Goal: Information Seeking & Learning: Find specific fact

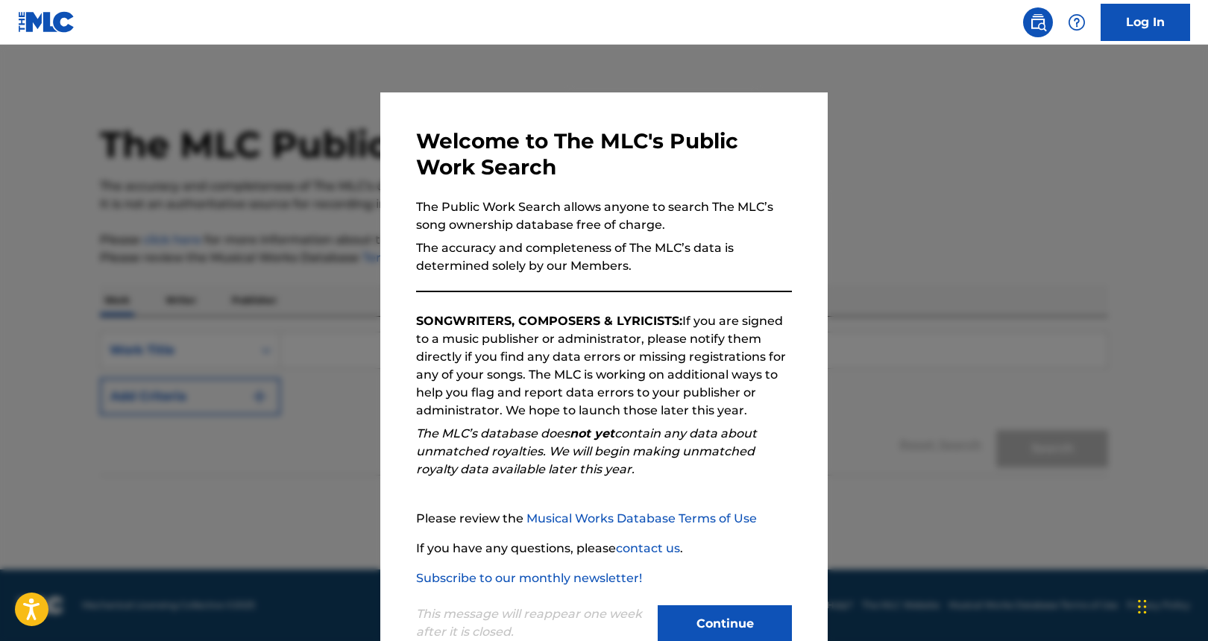
click at [706, 615] on button "Continue" at bounding box center [725, 623] width 134 height 37
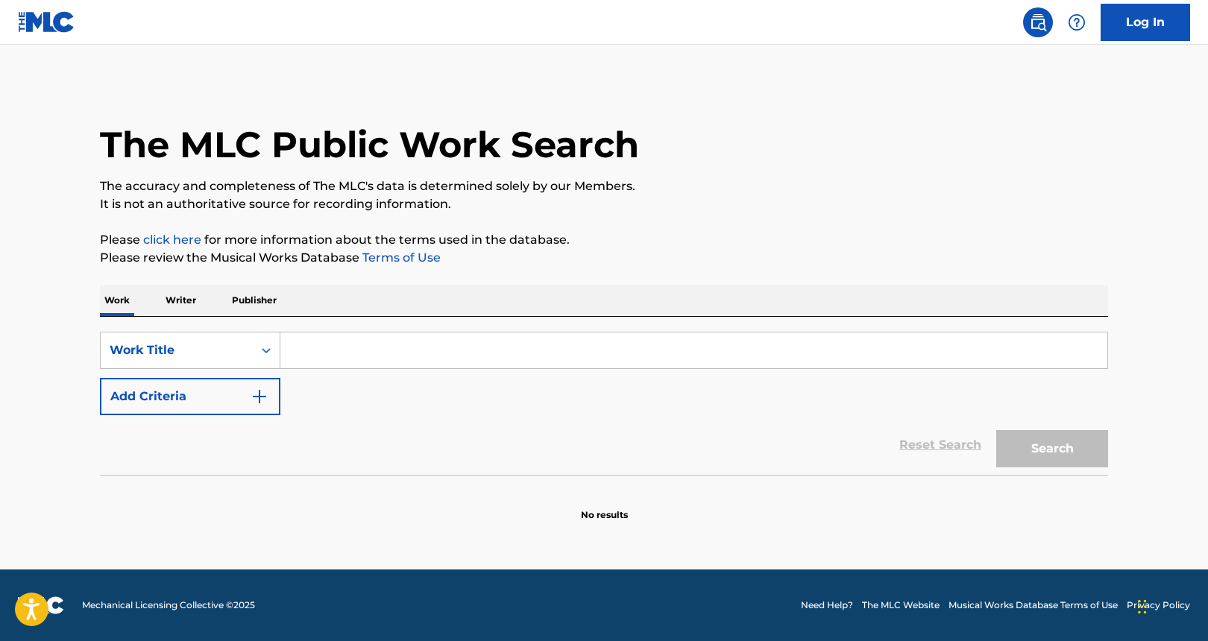
click at [307, 349] on input "Search Form" at bounding box center [693, 350] width 827 height 36
paste input "[GEOGRAPHIC_DATA]"
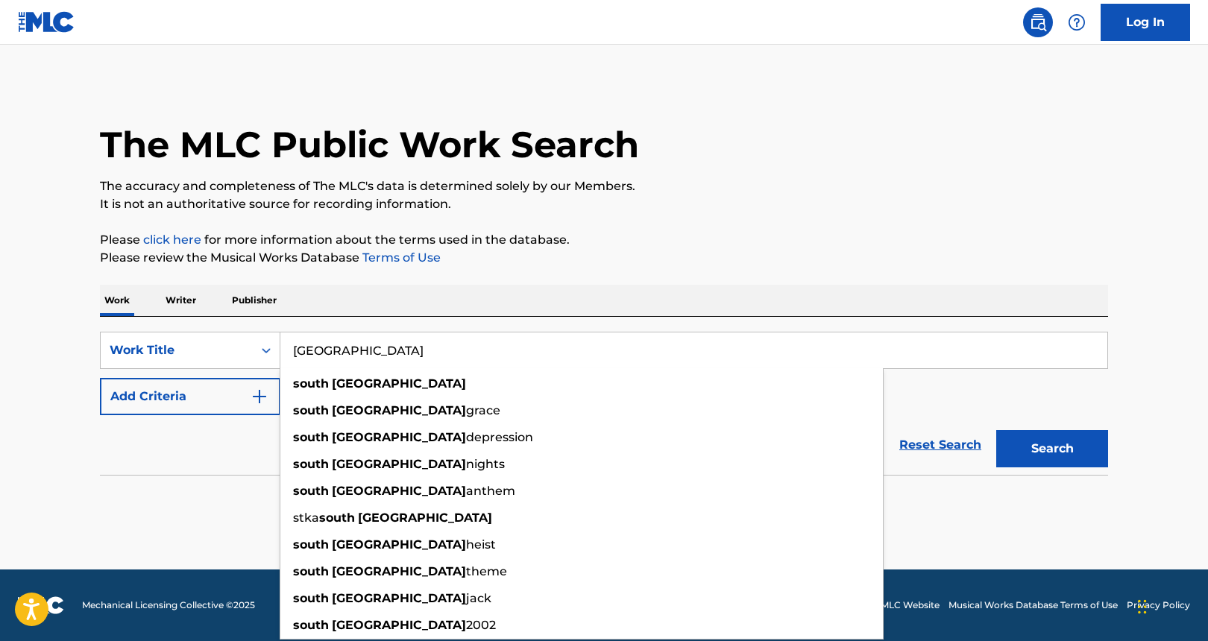
type input "[GEOGRAPHIC_DATA]"
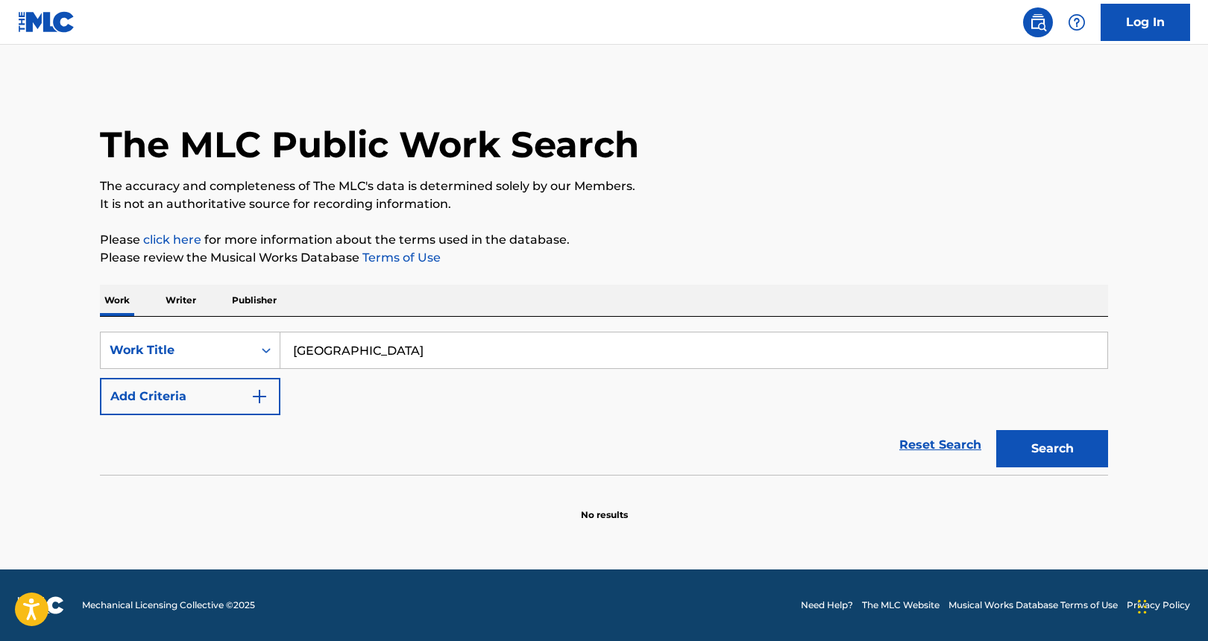
click at [1064, 451] on button "Search" at bounding box center [1052, 448] width 112 height 37
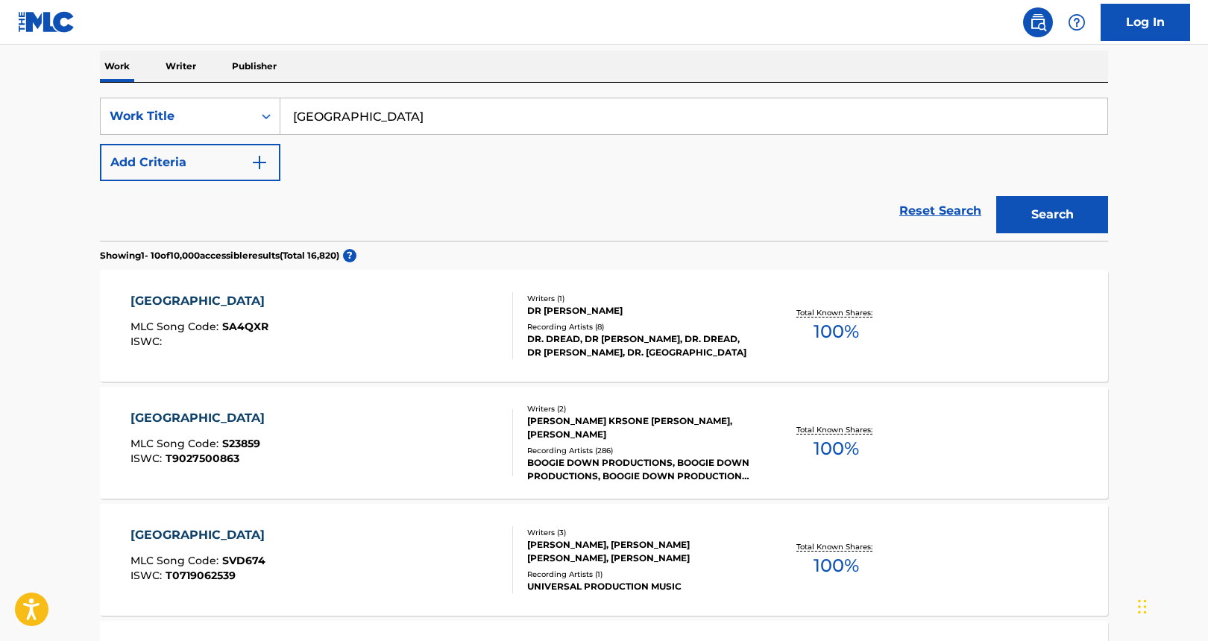
scroll to position [271, 0]
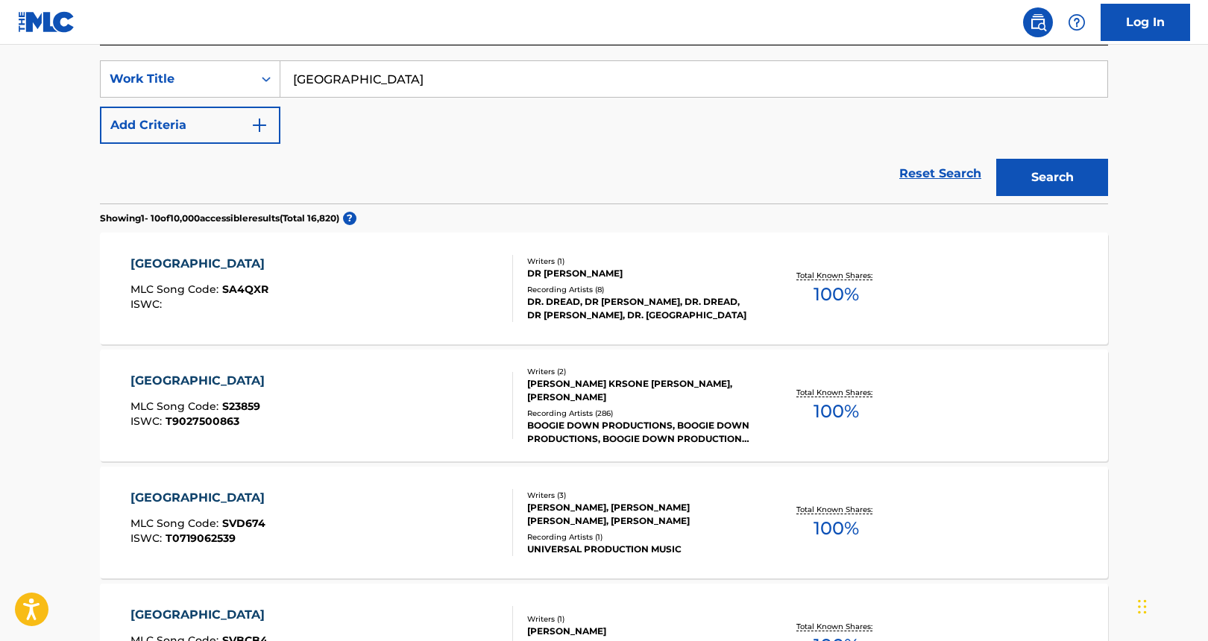
click at [649, 408] on div "Recording Artists ( 286 )" at bounding box center [639, 413] width 225 height 11
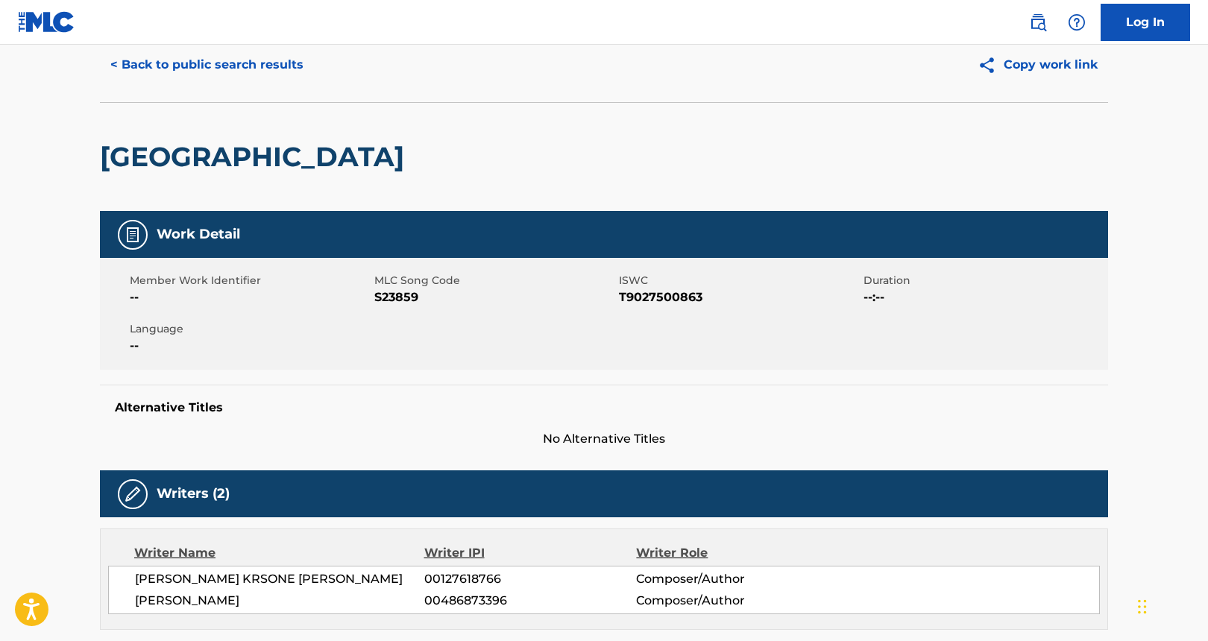
scroll to position [55, 0]
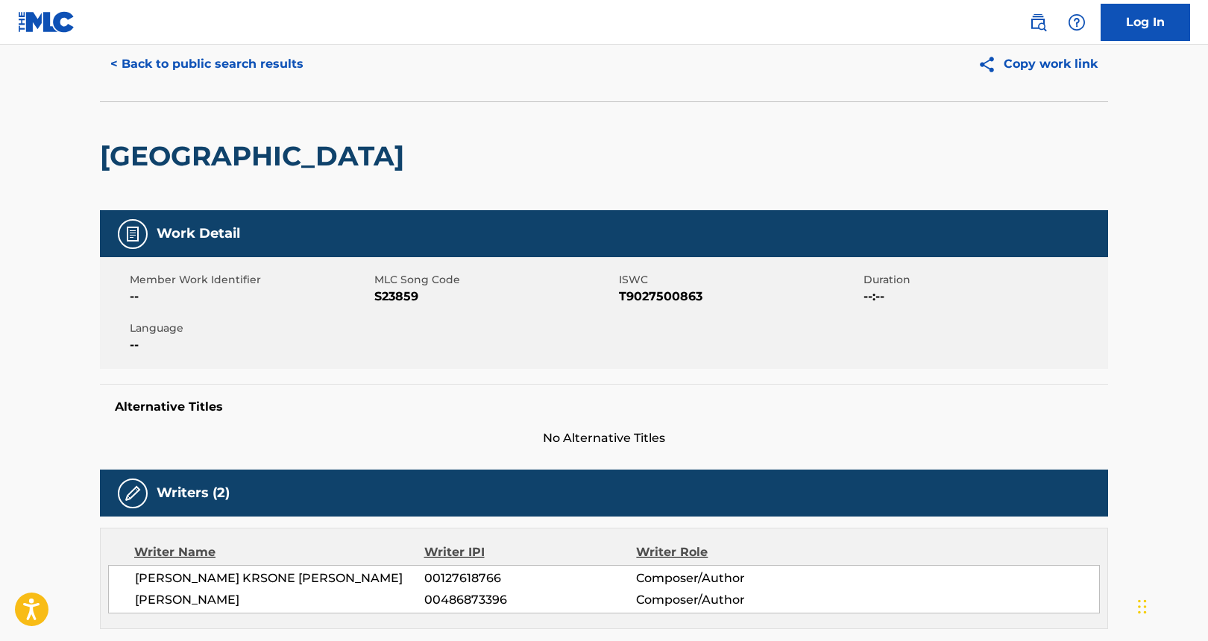
click at [137, 60] on button "< Back to public search results" at bounding box center [207, 63] width 214 height 37
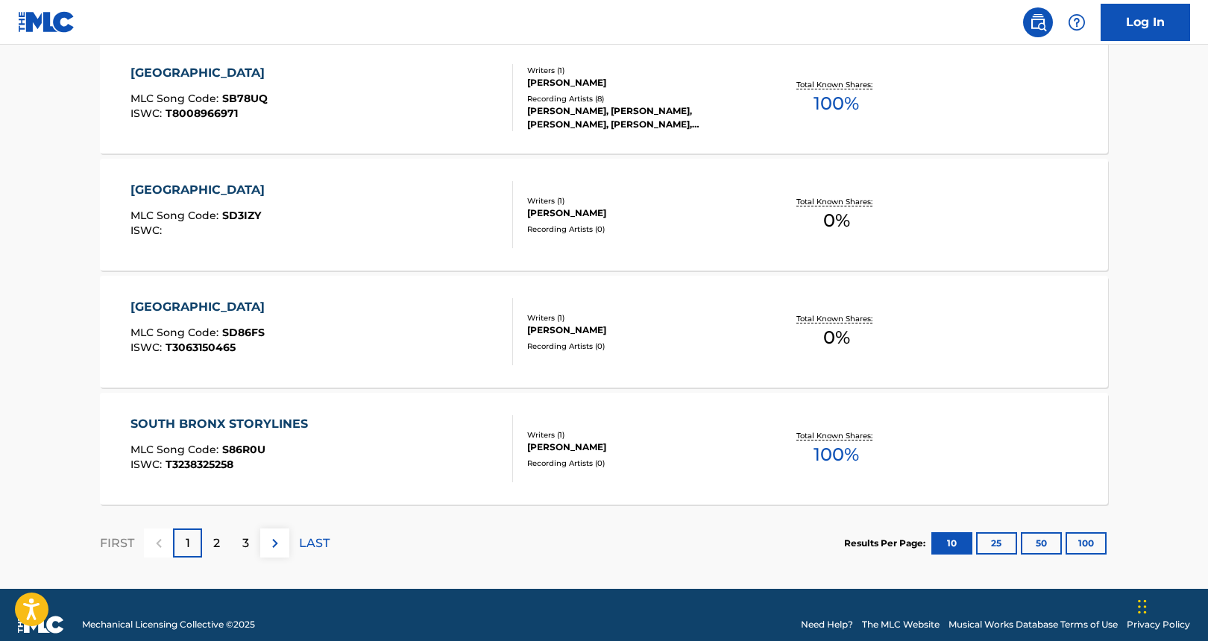
scroll to position [1167, 0]
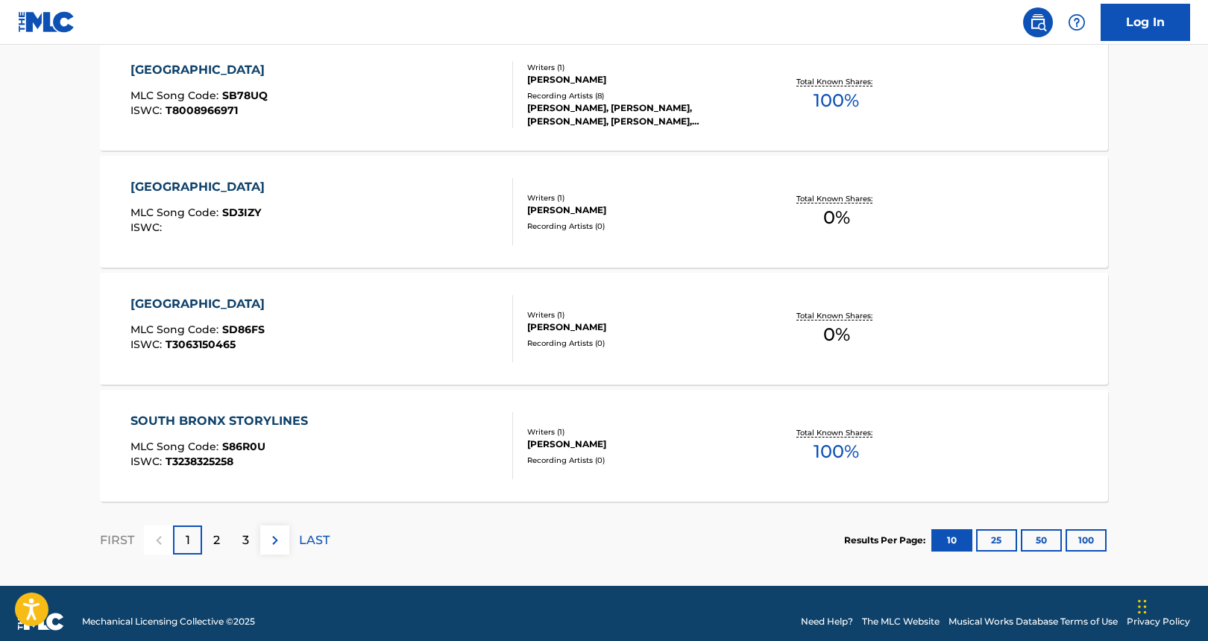
click at [994, 538] on button "25" at bounding box center [996, 540] width 41 height 22
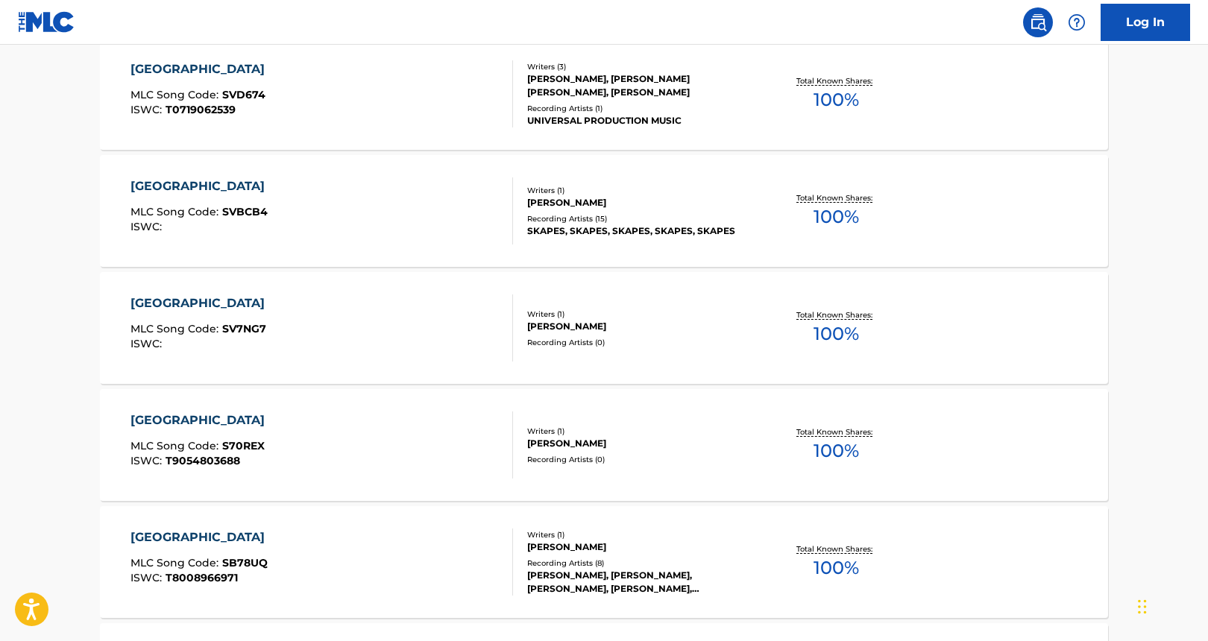
scroll to position [0, 0]
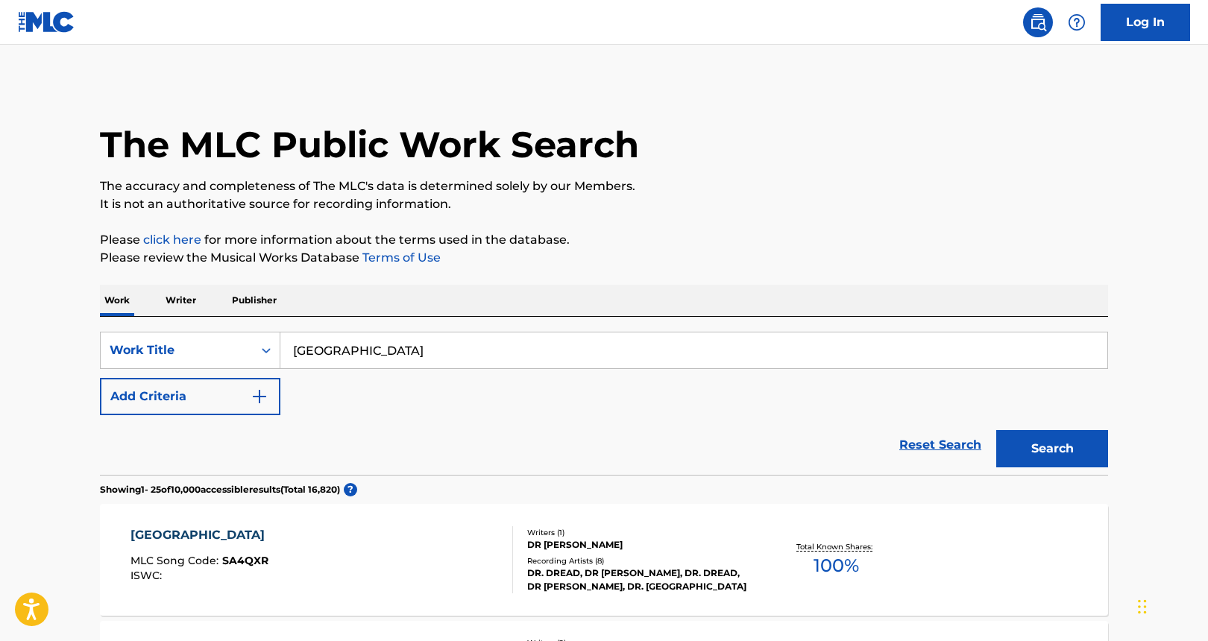
click at [262, 396] on img "Search Form" at bounding box center [259, 397] width 18 height 18
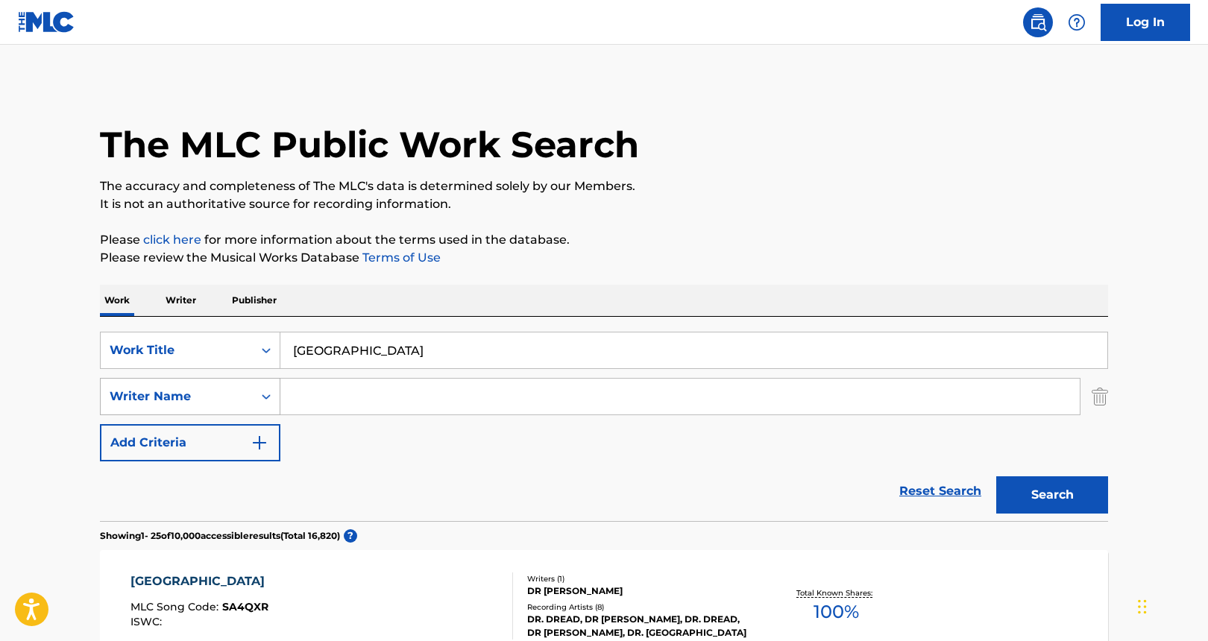
click at [262, 396] on icon "Search Form" at bounding box center [266, 396] width 15 height 15
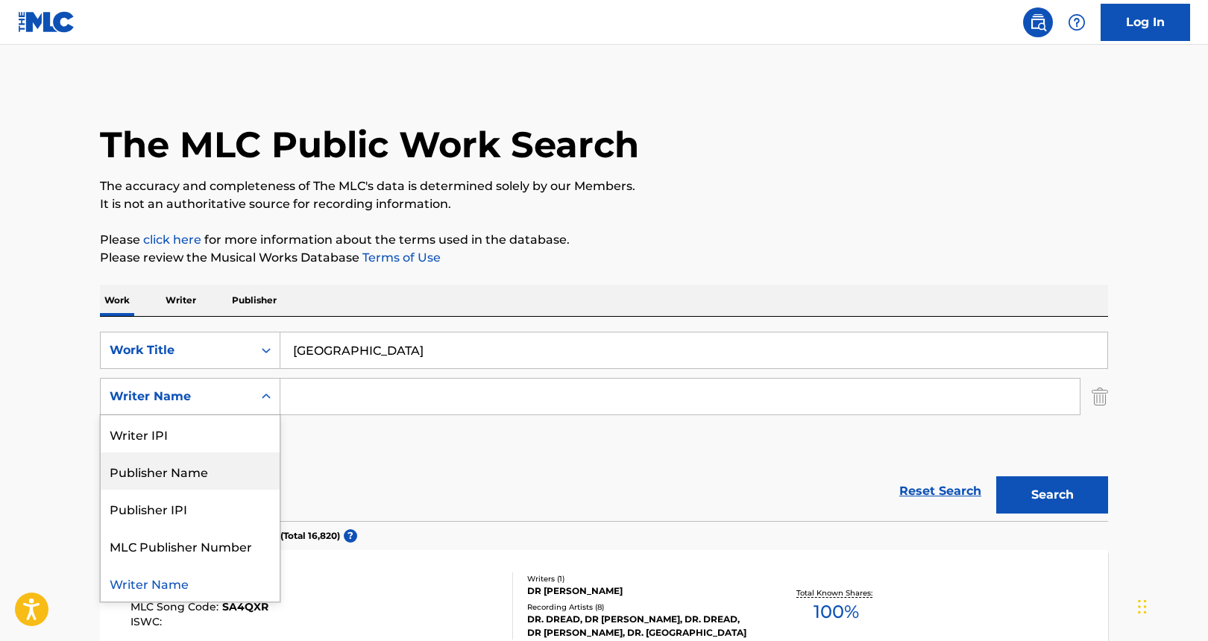
click at [213, 473] on div "Publisher Name" at bounding box center [190, 471] width 179 height 37
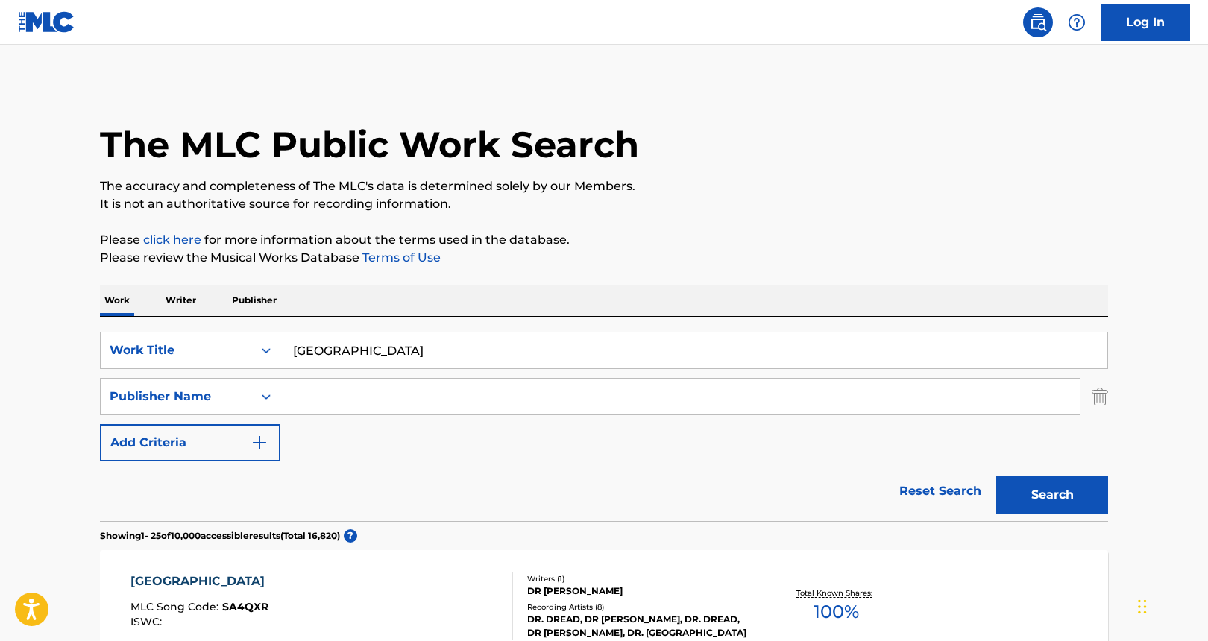
click at [368, 406] on input "Search Form" at bounding box center [679, 397] width 799 height 36
type input "Songs of POCI"
click at [996, 476] on button "Search" at bounding box center [1052, 494] width 112 height 37
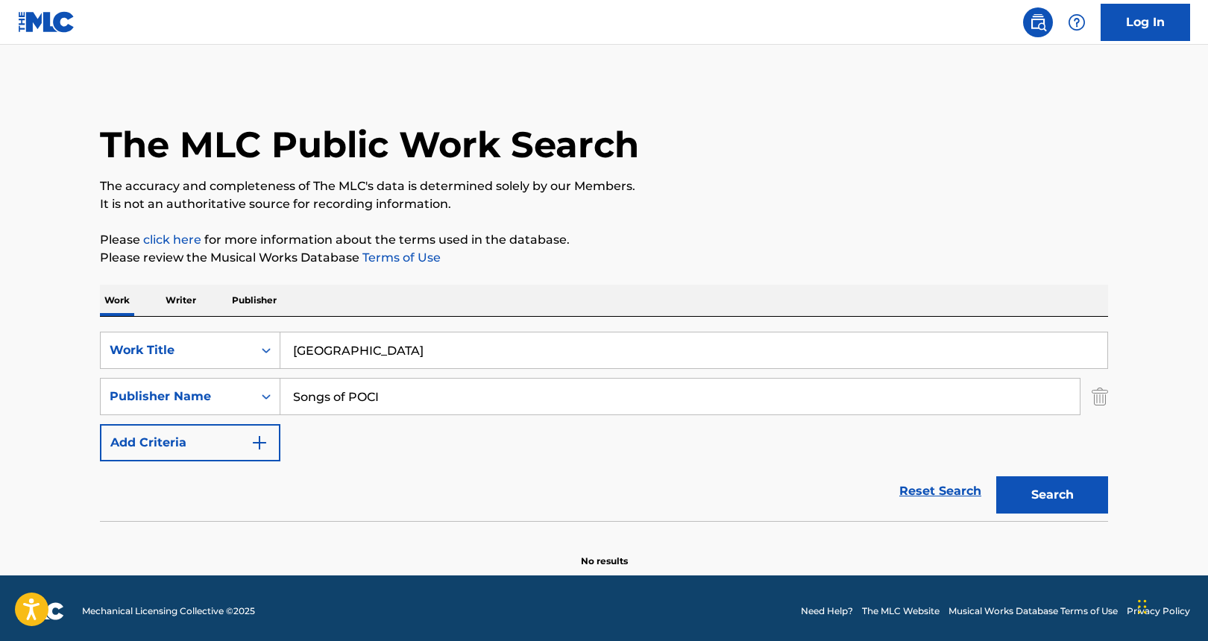
scroll to position [6, 0]
